Goal: Task Accomplishment & Management: Manage account settings

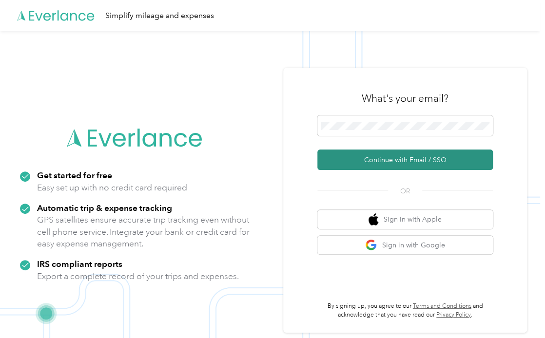
click at [395, 160] on button "Continue with Email / SSO" at bounding box center [405, 160] width 176 height 20
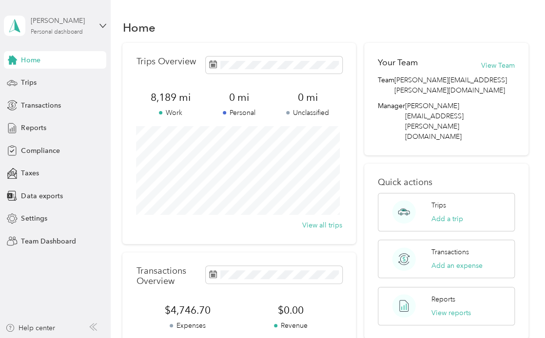
click at [76, 28] on div "[PERSON_NAME] Personal dashboard" at bounding box center [61, 26] width 61 height 20
click at [59, 78] on div "Team dashboard" at bounding box center [39, 76] width 52 height 10
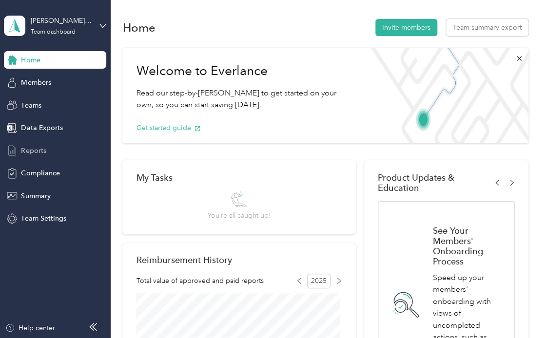
click at [27, 148] on span "Reports" at bounding box center [33, 151] width 25 height 10
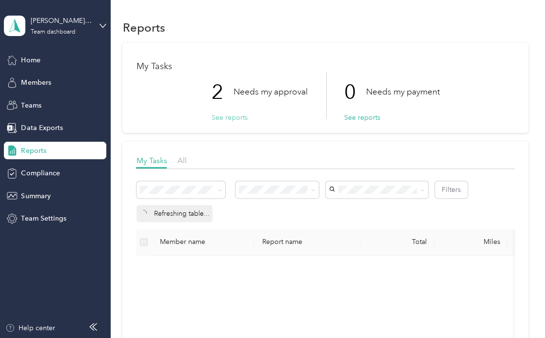
click at [236, 119] on button "See reports" at bounding box center [229, 118] width 36 height 10
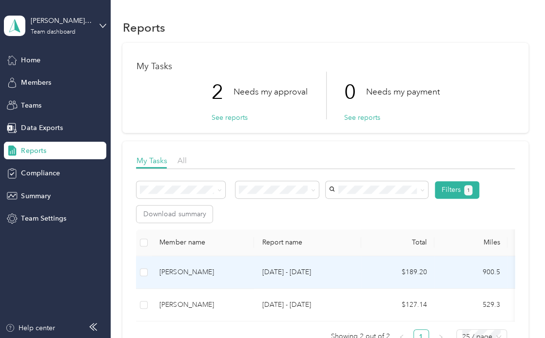
click at [298, 270] on p "[DATE] - [DATE]" at bounding box center [308, 272] width 92 height 11
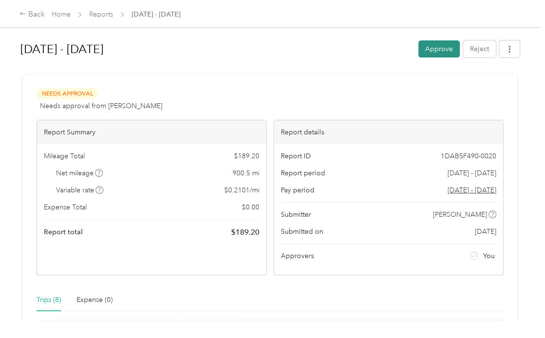
click at [431, 52] on button "Approve" at bounding box center [438, 48] width 41 height 17
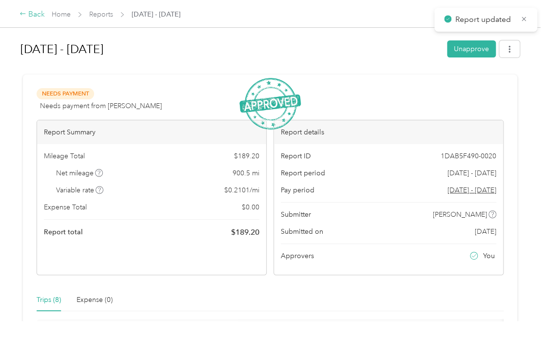
click at [29, 13] on div "Back" at bounding box center [32, 15] width 25 height 12
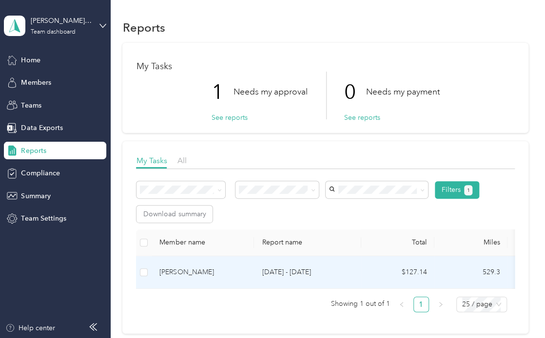
click at [237, 263] on td "[PERSON_NAME]" at bounding box center [203, 272] width 102 height 33
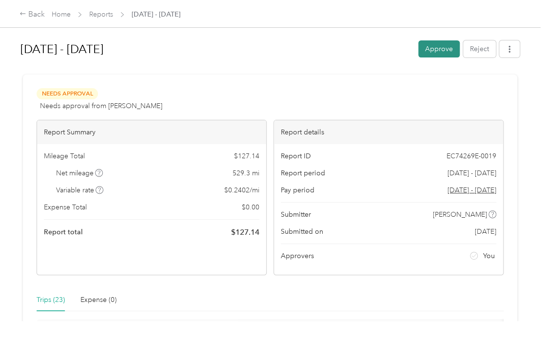
click at [430, 55] on button "Approve" at bounding box center [438, 48] width 41 height 17
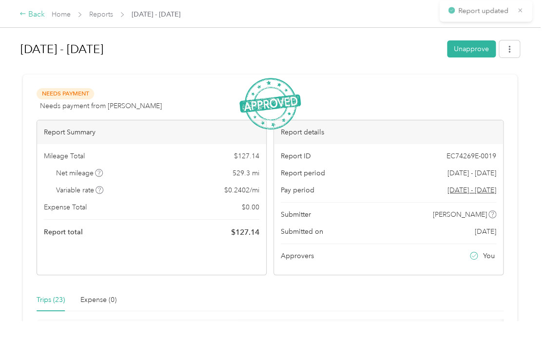
click at [25, 11] on icon at bounding box center [23, 13] width 7 height 7
